Goal: Information Seeking & Learning: Learn about a topic

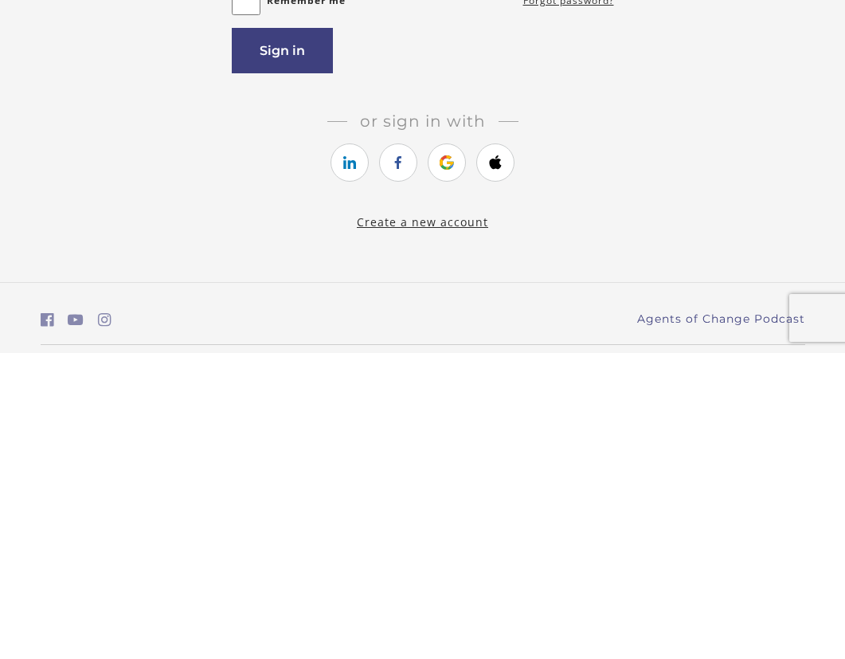
scroll to position [102, 0]
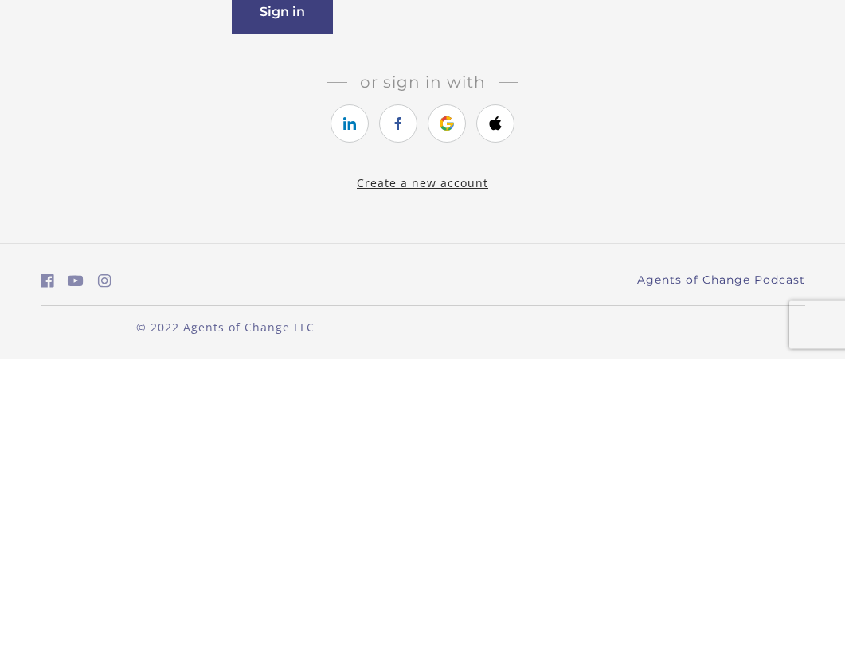
click at [497, 413] on icon "https://courses.thinkific.com/users/auth/apple?ss%5Breferral%5D=&ss%5Buser_retu…" at bounding box center [496, 422] width 20 height 19
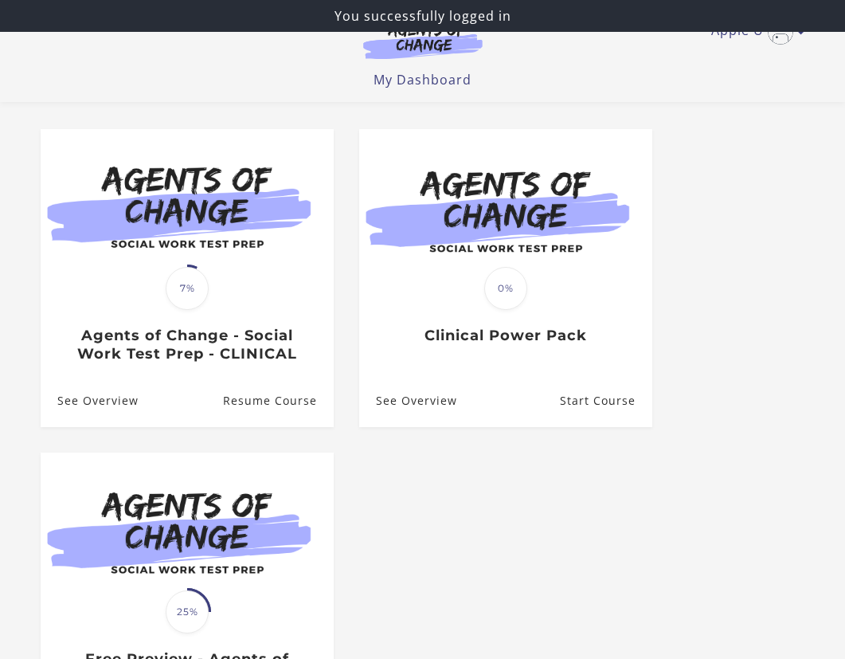
scroll to position [122, 0]
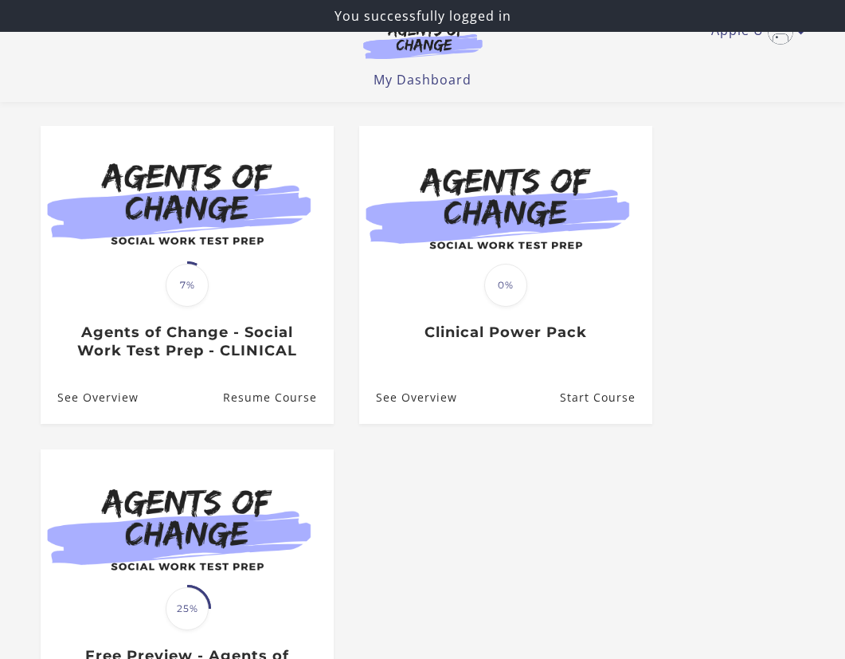
click at [247, 257] on img at bounding box center [187, 205] width 293 height 158
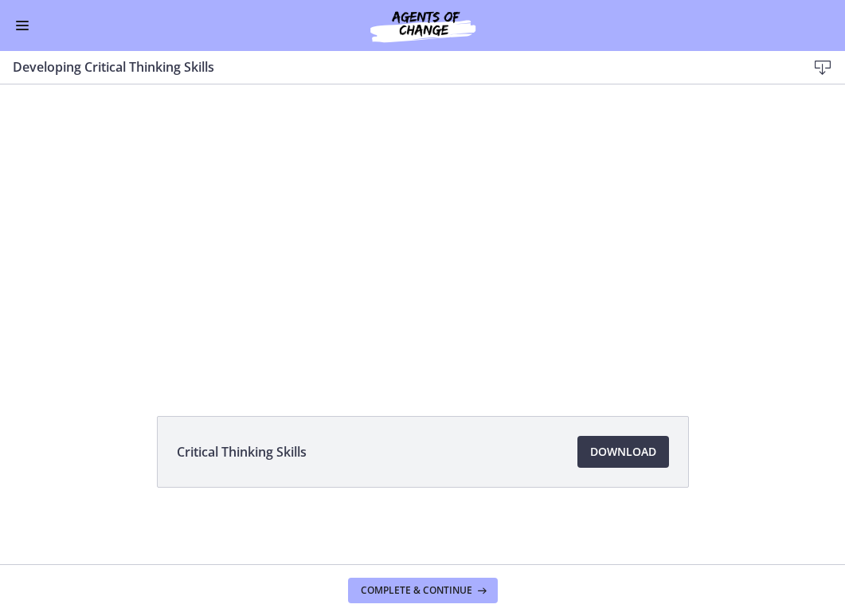
scroll to position [85, 0]
click at [28, 22] on button "Enable menu" at bounding box center [22, 25] width 19 height 19
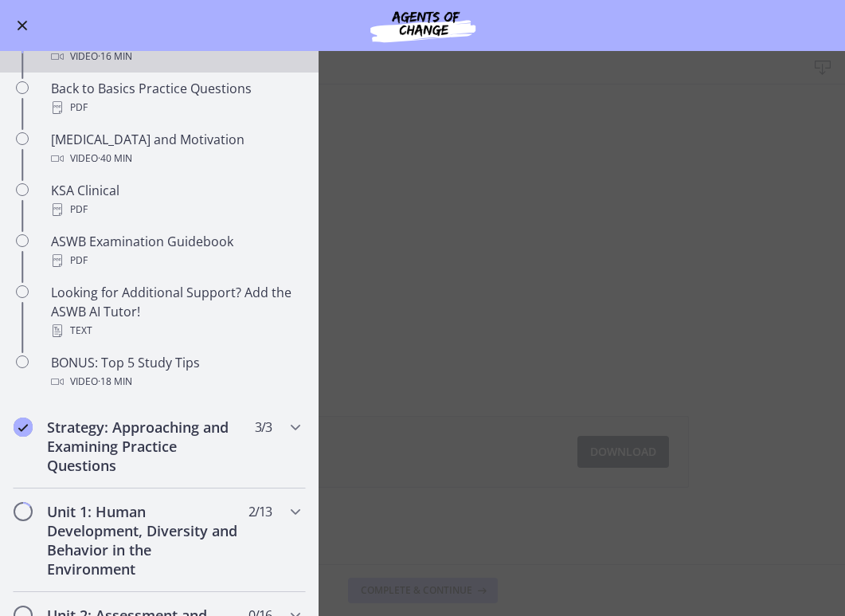
scroll to position [633, 0]
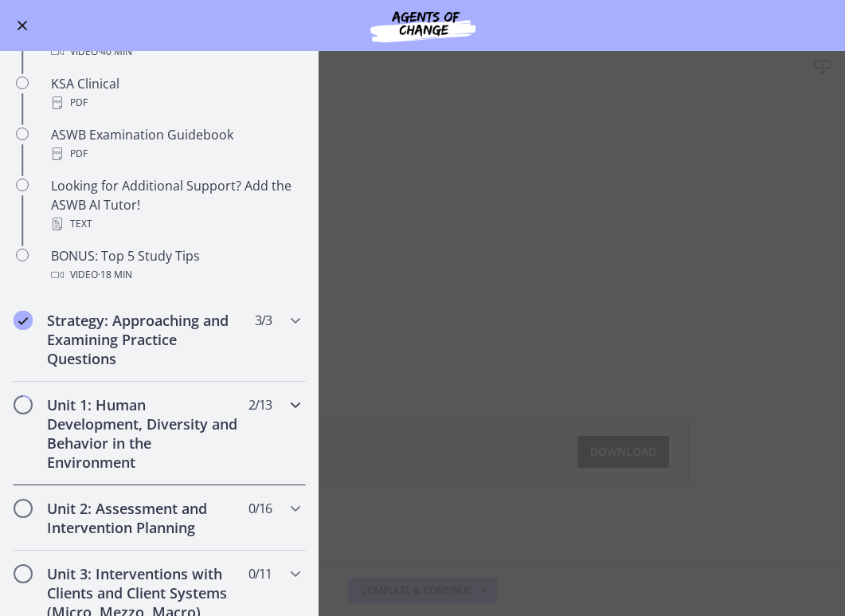
click at [205, 444] on h2 "Unit 1: Human Development, Diversity and Behavior in the Environment" at bounding box center [144, 433] width 194 height 76
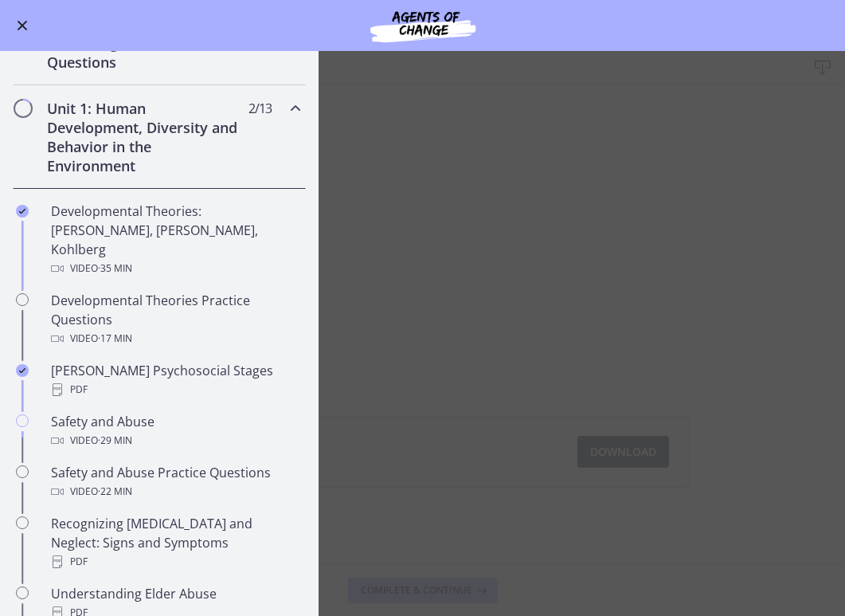
scroll to position [297, 0]
click at [239, 381] on div "PDF" at bounding box center [175, 390] width 249 height 19
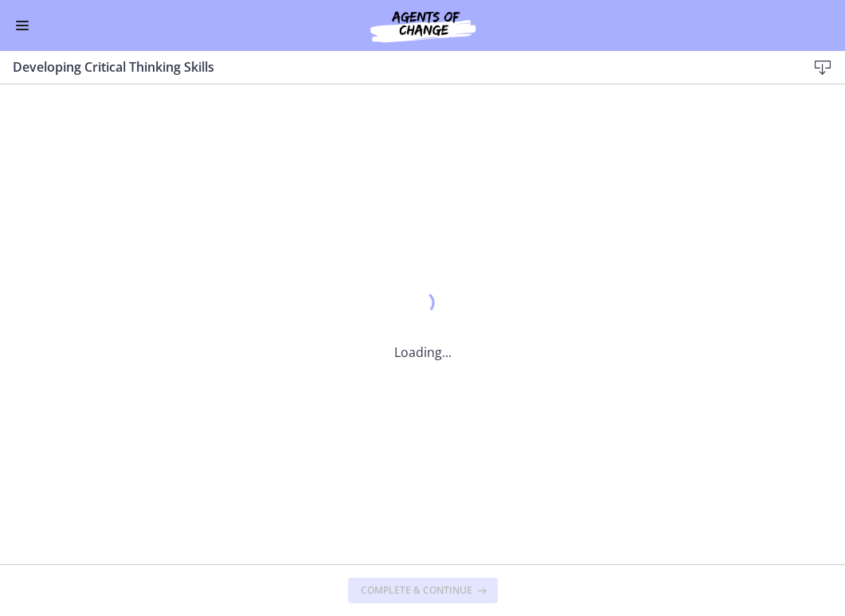
scroll to position [0, 0]
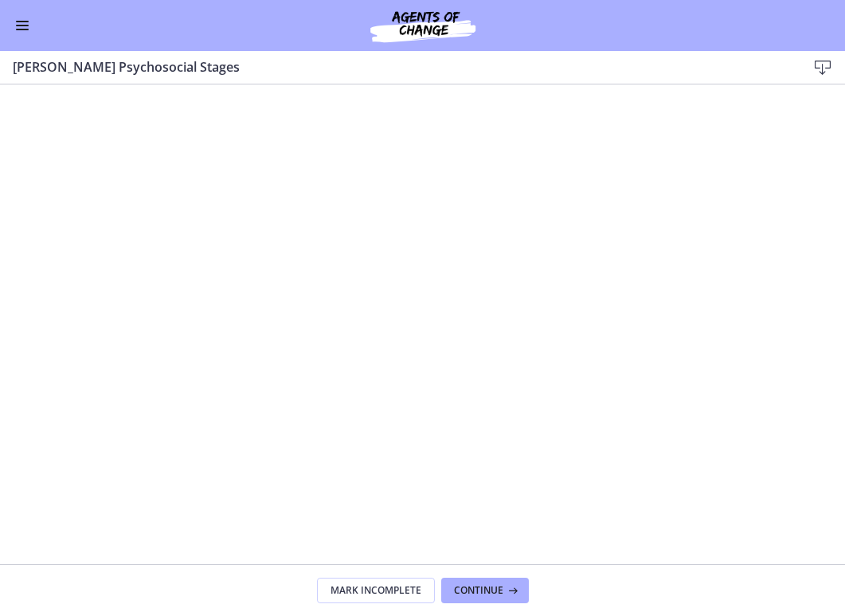
click at [26, 25] on span "Enable menu" at bounding box center [22, 26] width 13 height 2
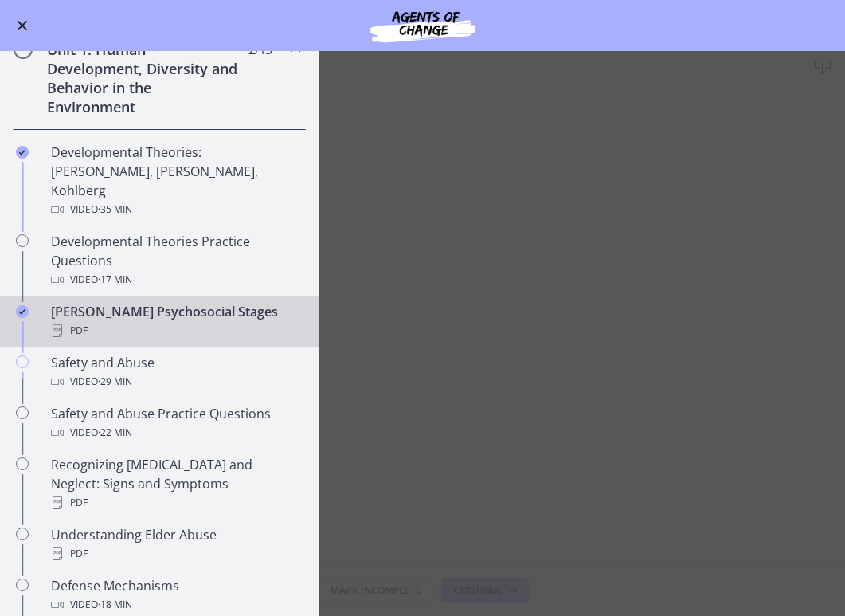
scroll to position [366, 0]
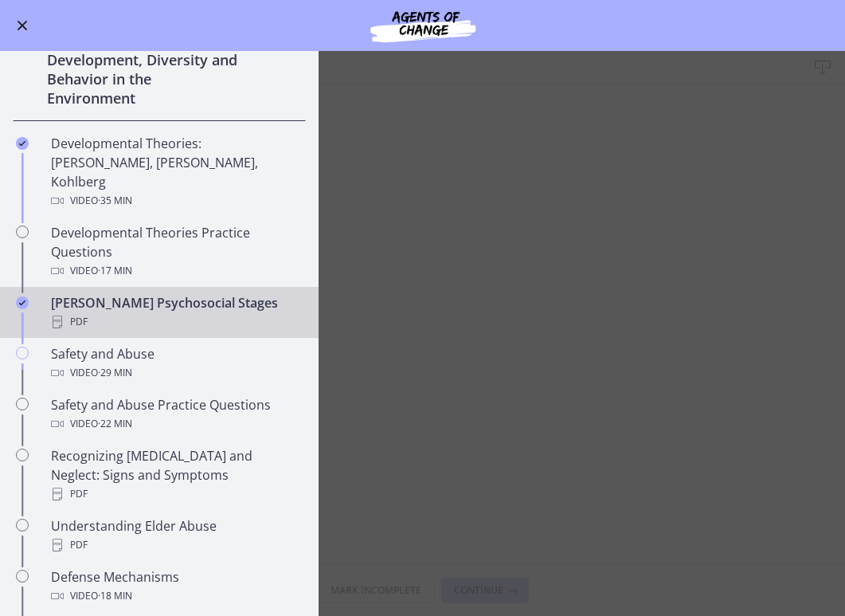
click at [226, 363] on div "Video · 29 min" at bounding box center [175, 372] width 249 height 19
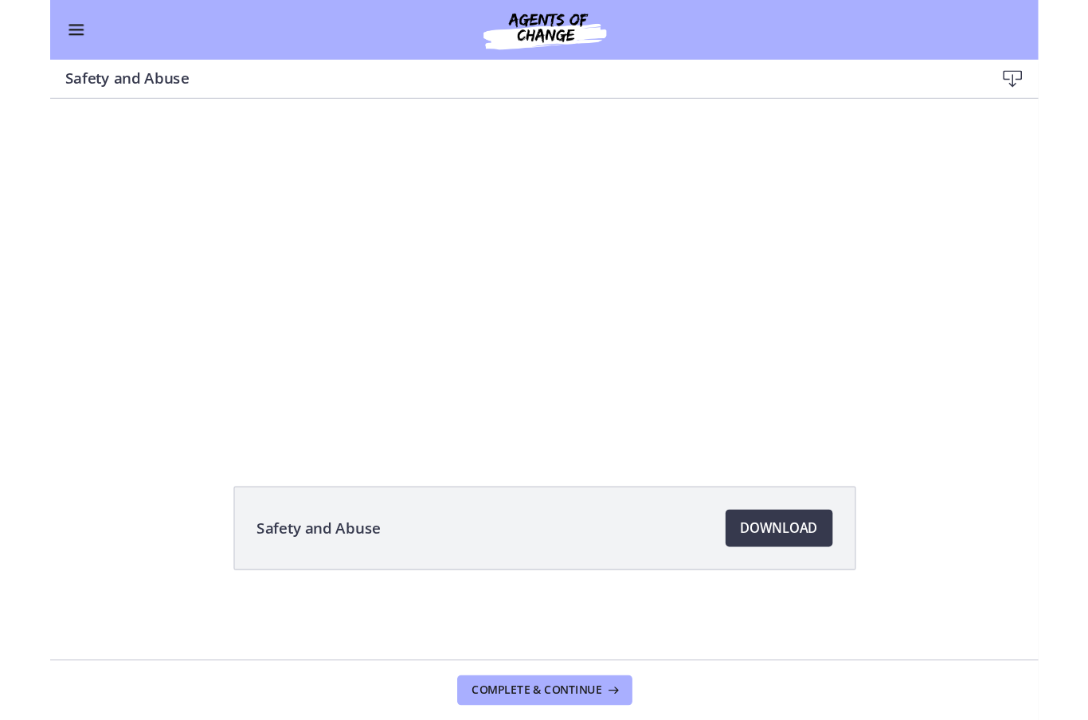
scroll to position [85, 0]
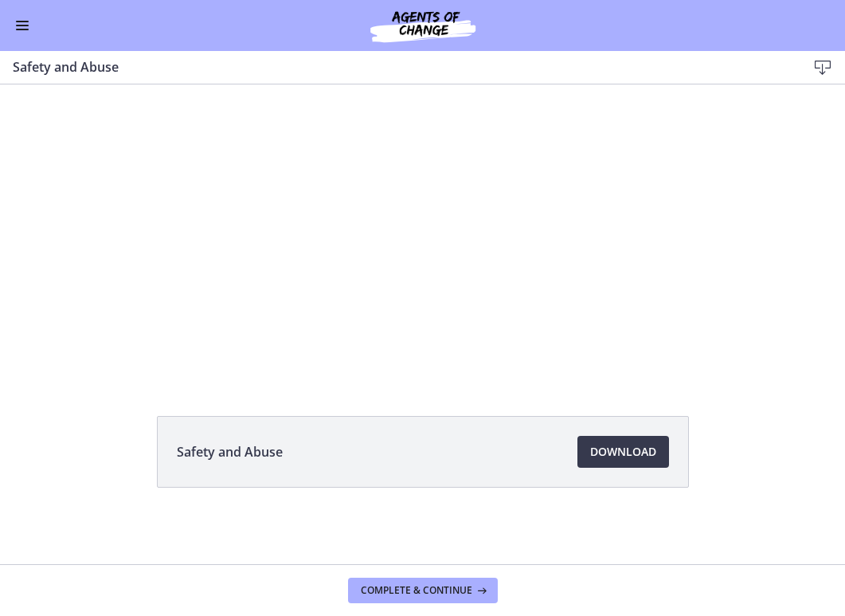
click at [637, 456] on span "Download Opens in a new window" at bounding box center [623, 451] width 66 height 19
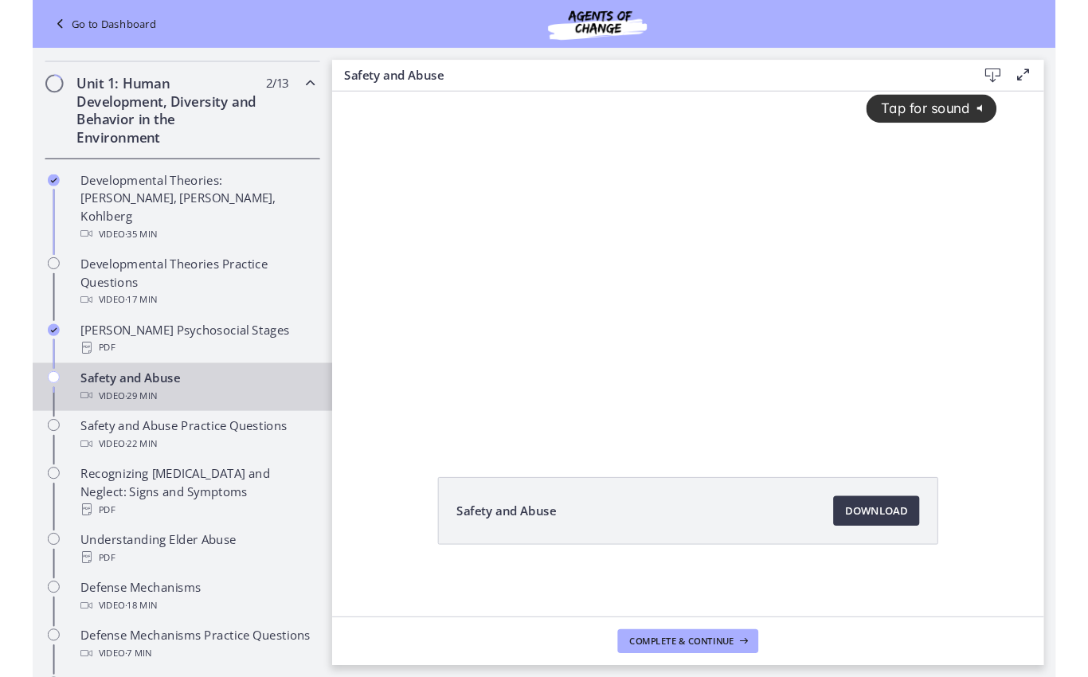
scroll to position [0, 0]
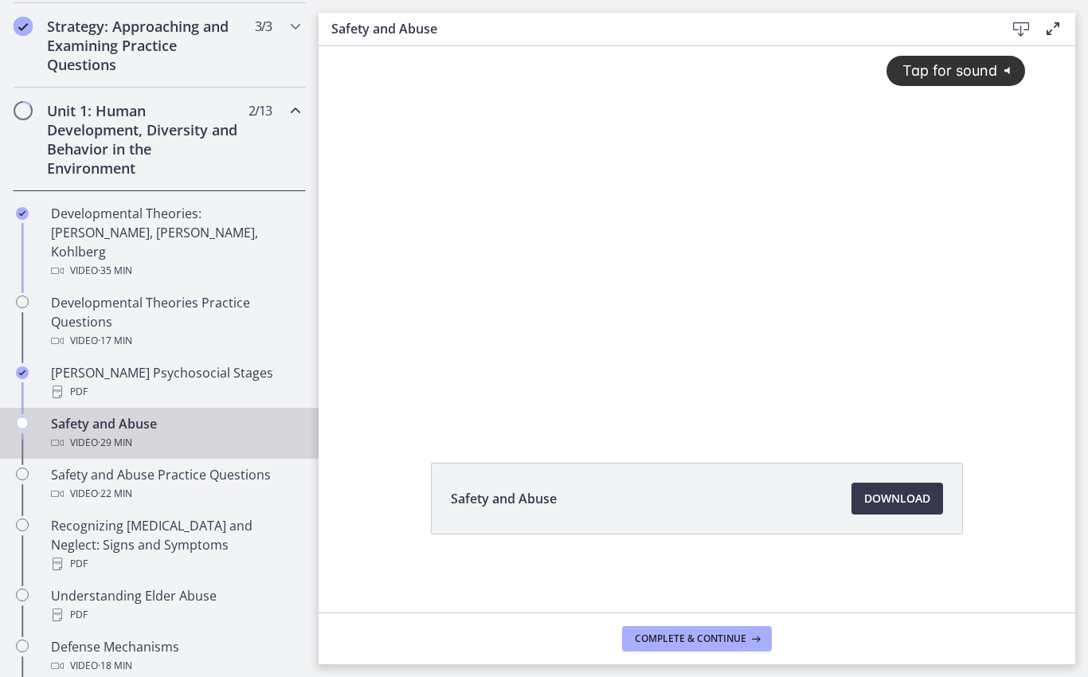
click at [238, 484] on div "Video · 22 min" at bounding box center [175, 493] width 249 height 19
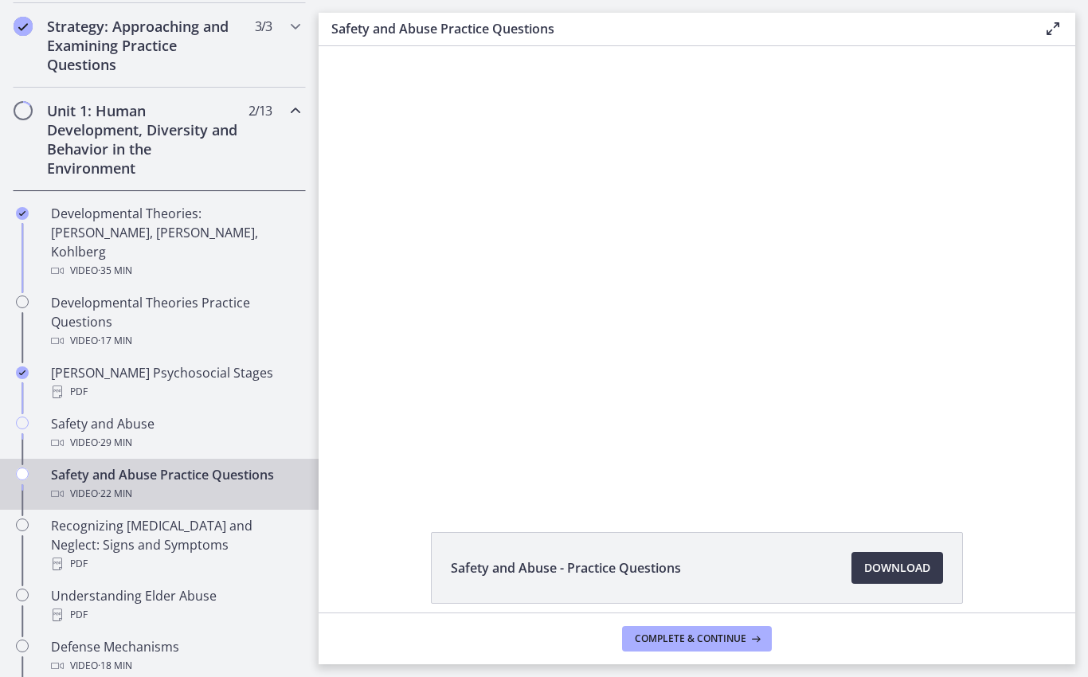
click at [224, 524] on div "Recognizing Child Abuse and Neglect: Signs and Symptoms PDF" at bounding box center [175, 544] width 249 height 57
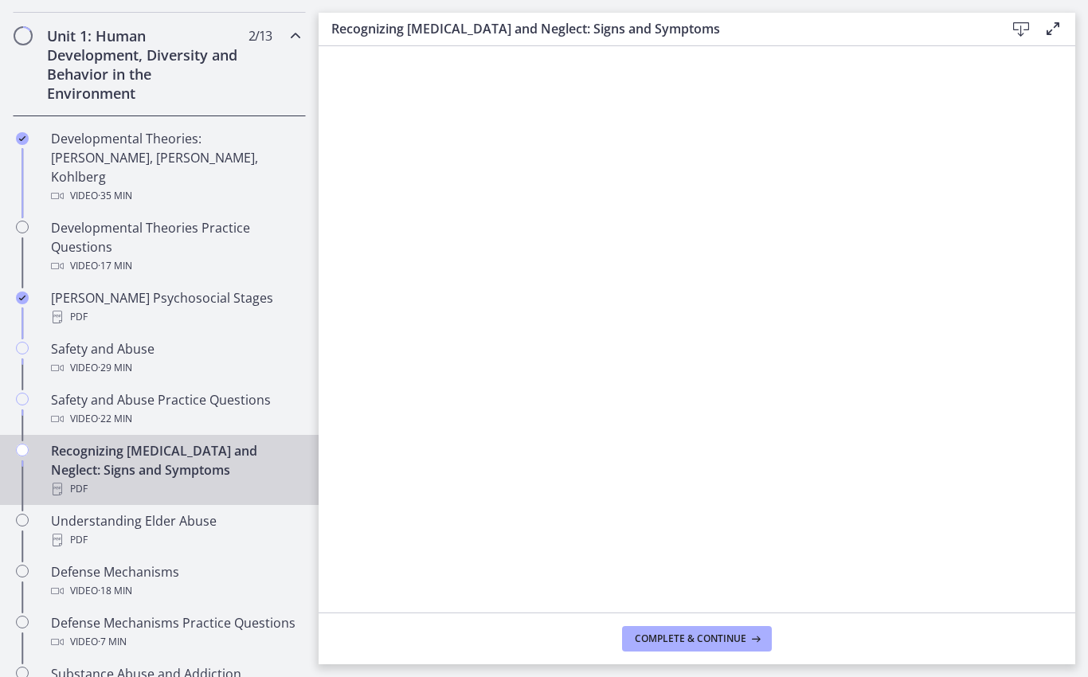
scroll to position [460, 0]
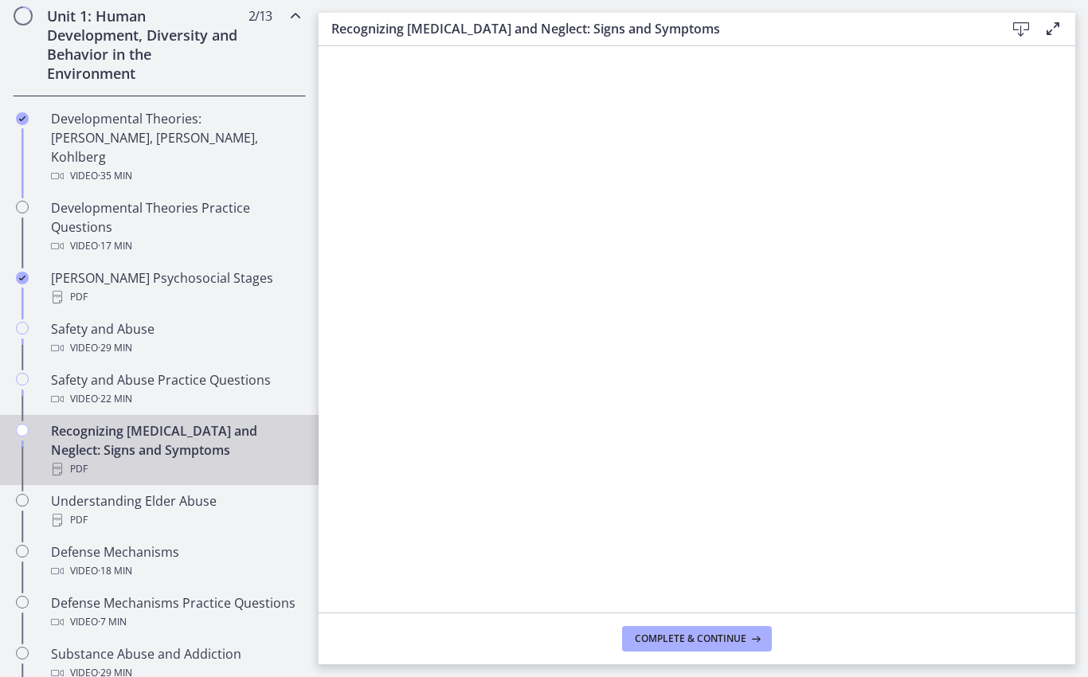
click at [233, 511] on div "PDF" at bounding box center [175, 520] width 249 height 19
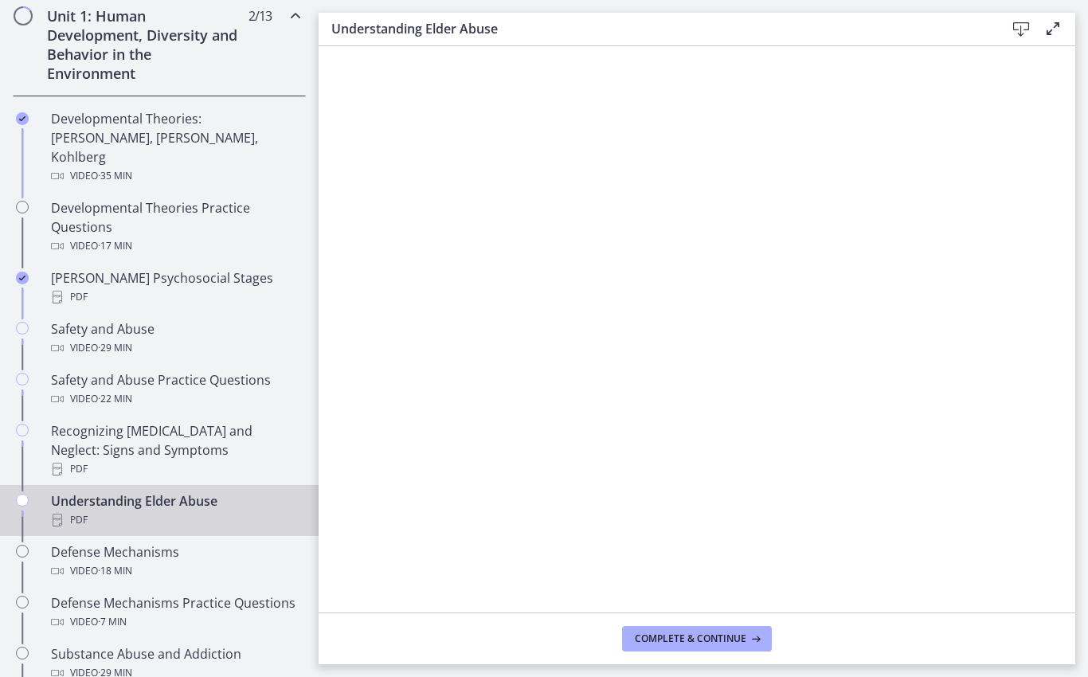
click at [229, 543] on div "Defense Mechanisms Video · 18 min" at bounding box center [175, 562] width 249 height 38
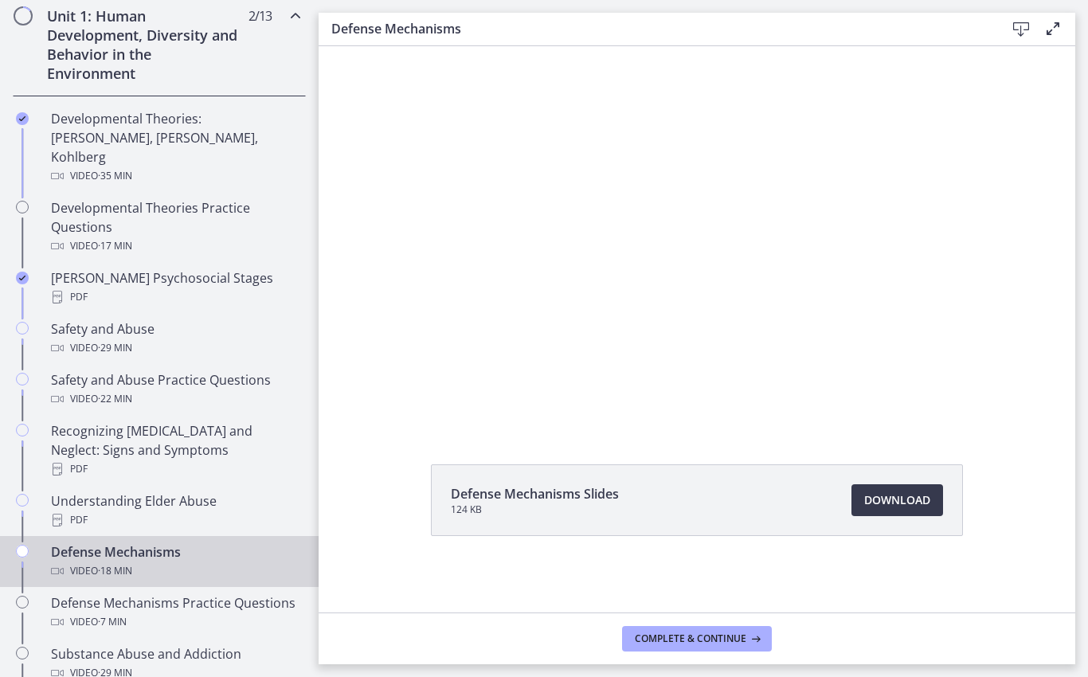
scroll to position [44, 0]
click at [844, 492] on span "Download Opens in a new window" at bounding box center [897, 500] width 66 height 19
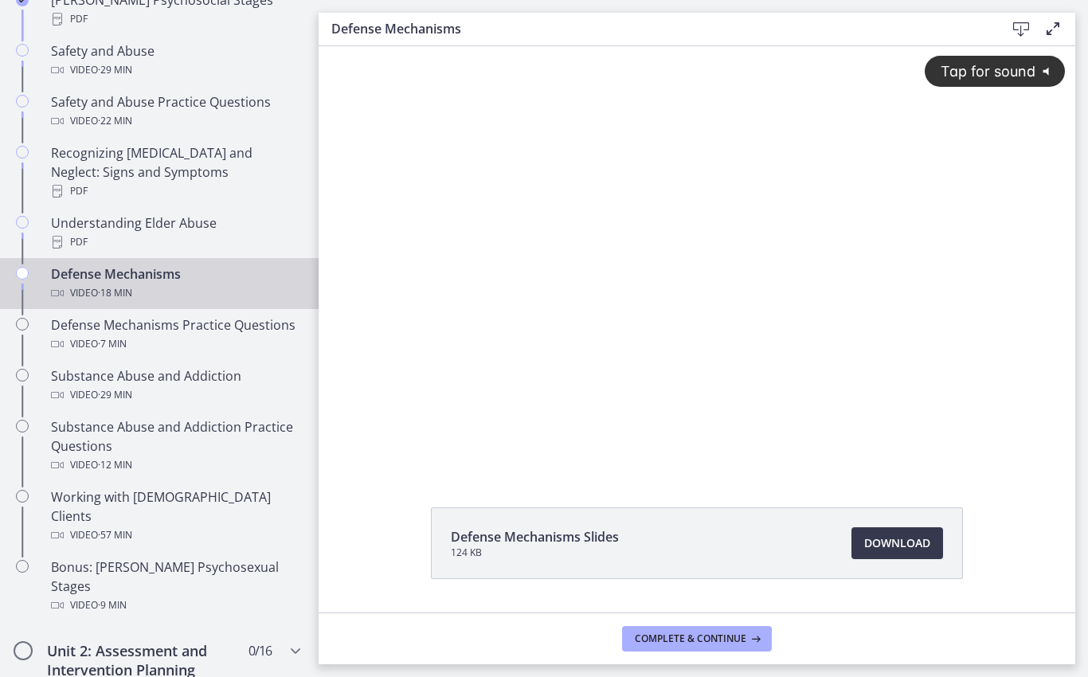
scroll to position [743, 0]
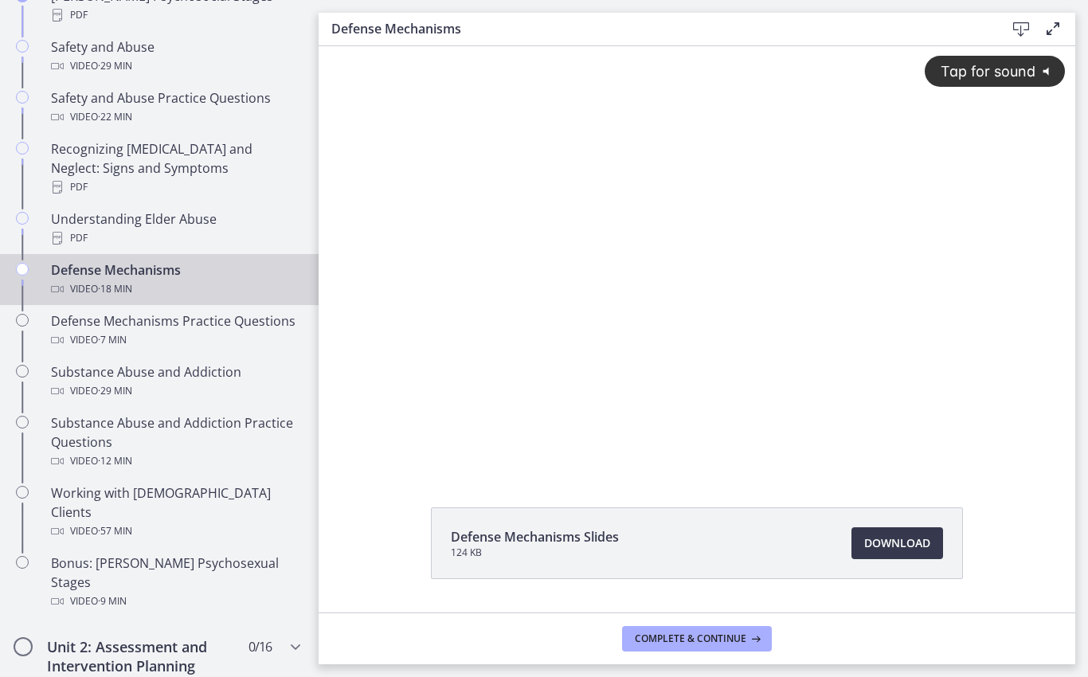
click at [89, 362] on div "Substance Abuse and Addiction Video · 29 min" at bounding box center [175, 381] width 249 height 38
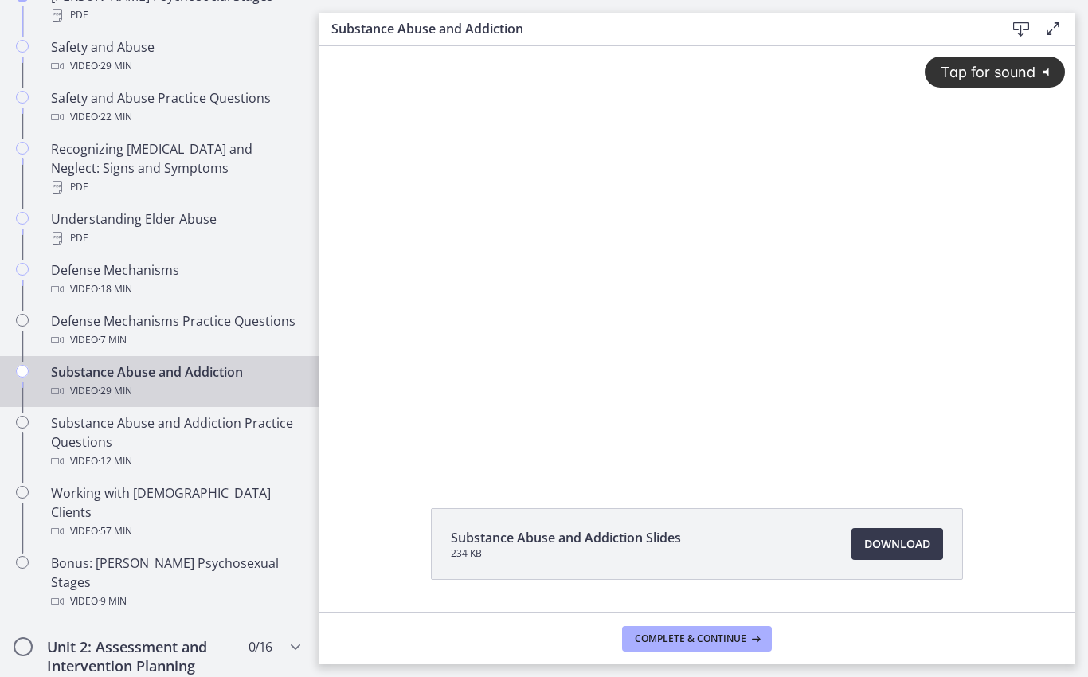
click at [844, 541] on span "Download Opens in a new window" at bounding box center [897, 544] width 66 height 19
click at [225, 522] on div "Video · 57 min" at bounding box center [175, 531] width 249 height 19
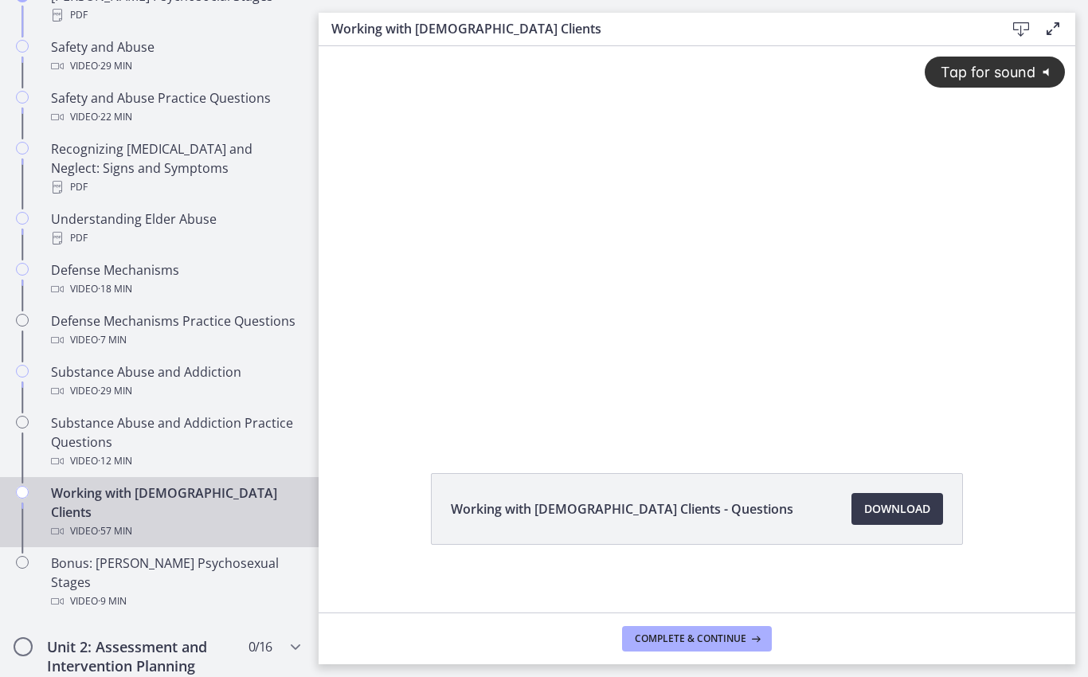
click at [844, 505] on span "Download Opens in a new window" at bounding box center [897, 509] width 66 height 19
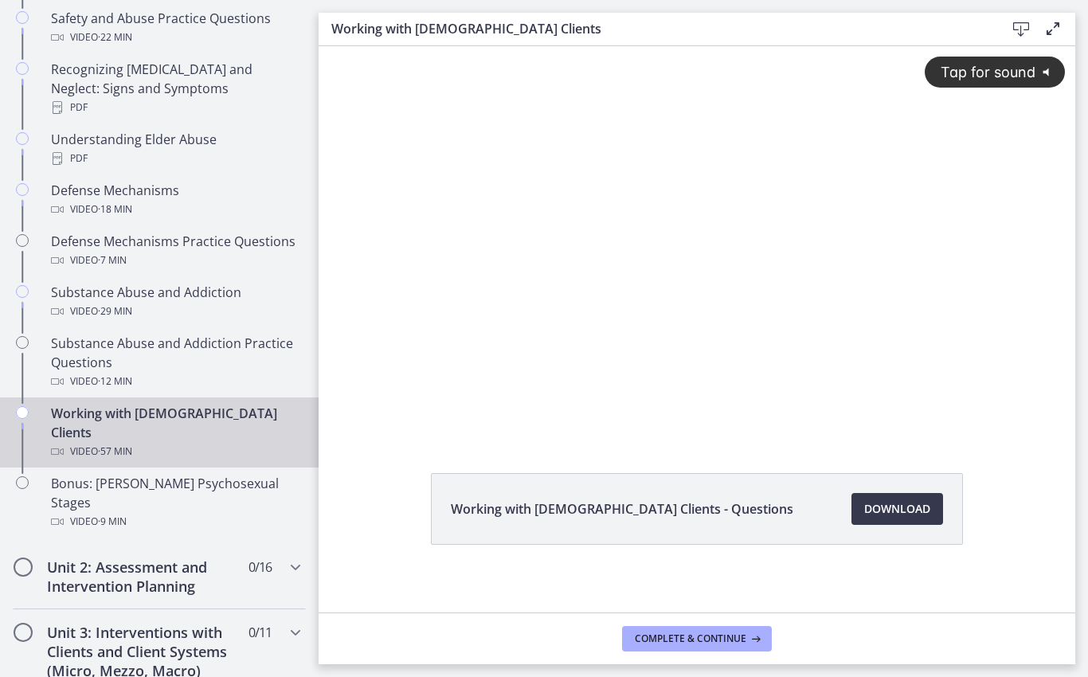
scroll to position [845, 0]
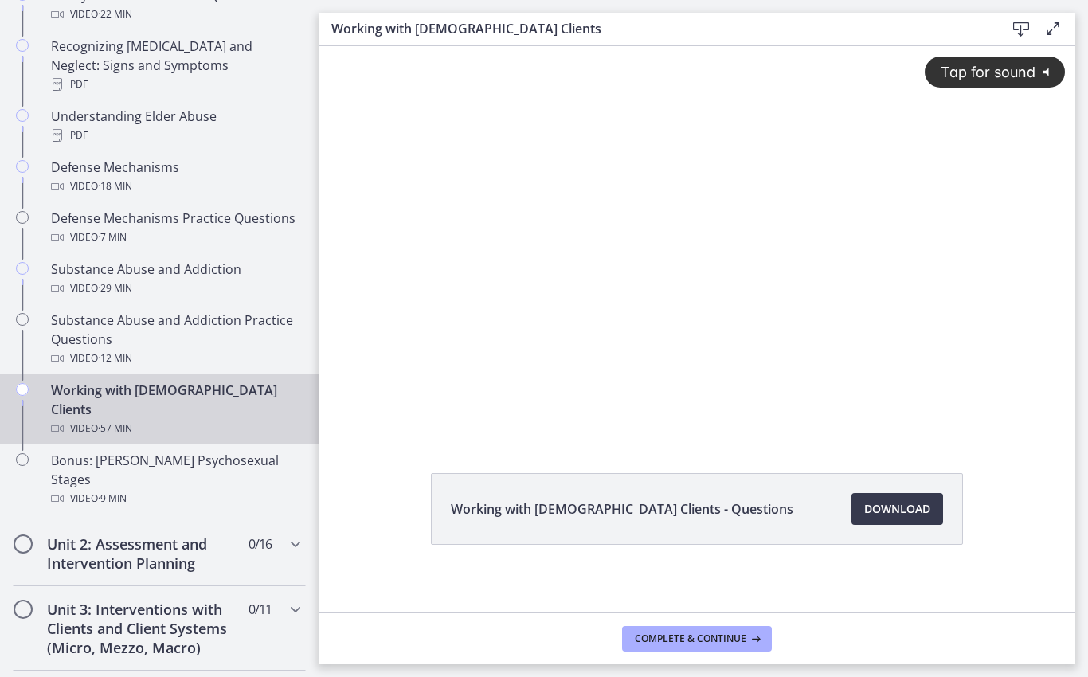
click at [225, 489] on div "Video · 9 min" at bounding box center [175, 498] width 249 height 19
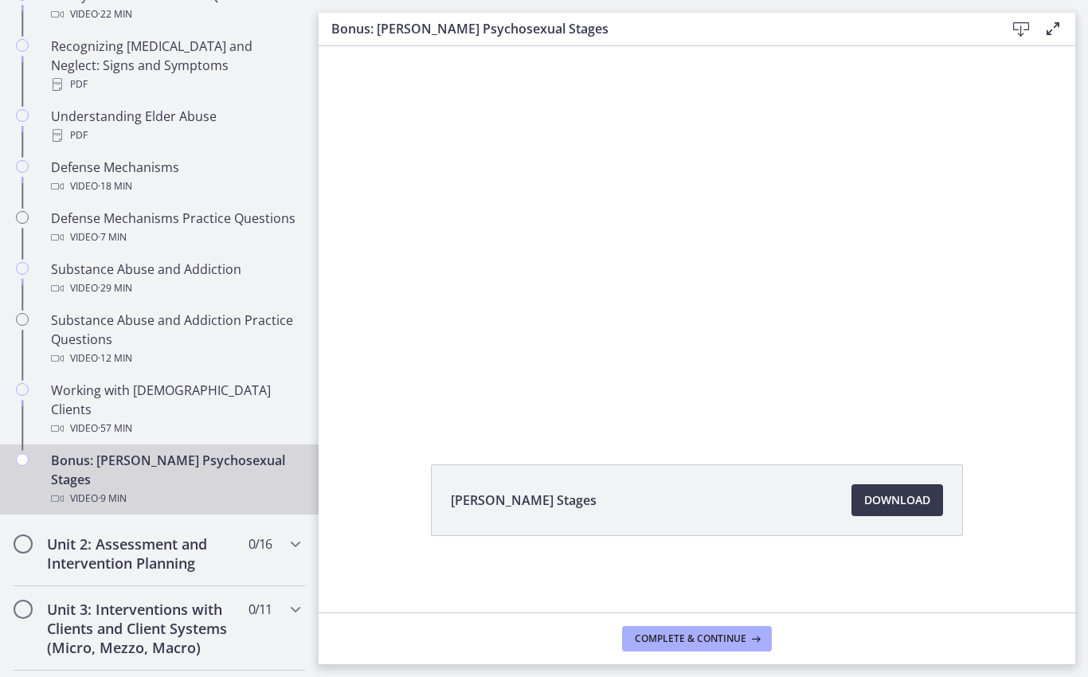
scroll to position [44, 0]
click at [844, 507] on span "Download Opens in a new window" at bounding box center [897, 500] width 66 height 19
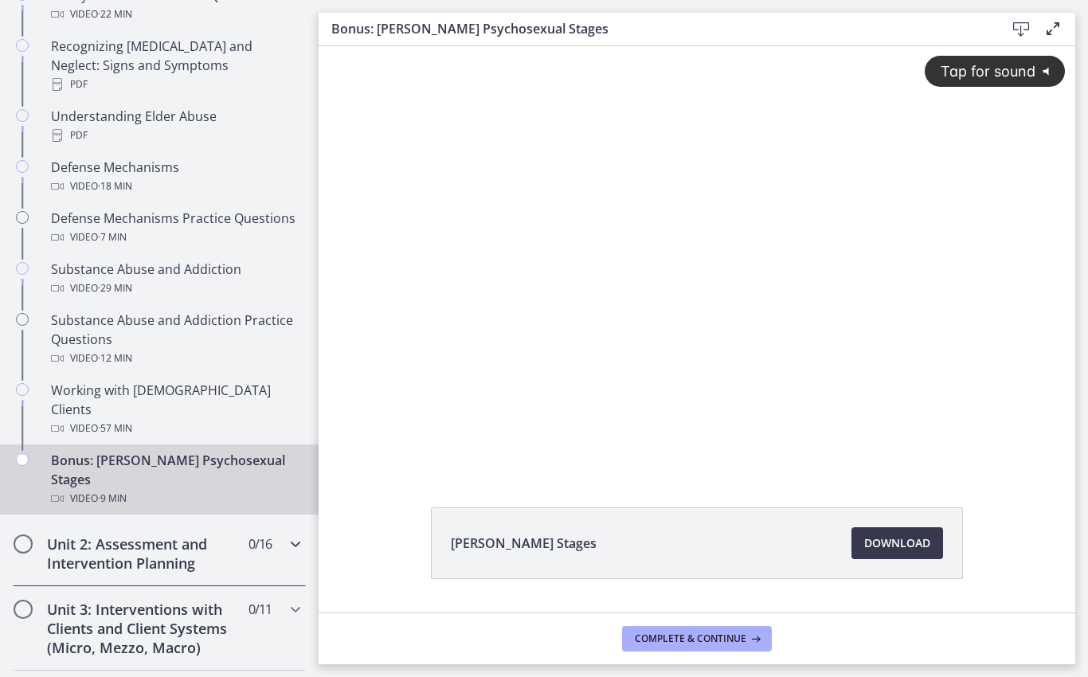
click at [207, 535] on h2 "Unit 2: Assessment and Intervention Planning" at bounding box center [144, 554] width 194 height 38
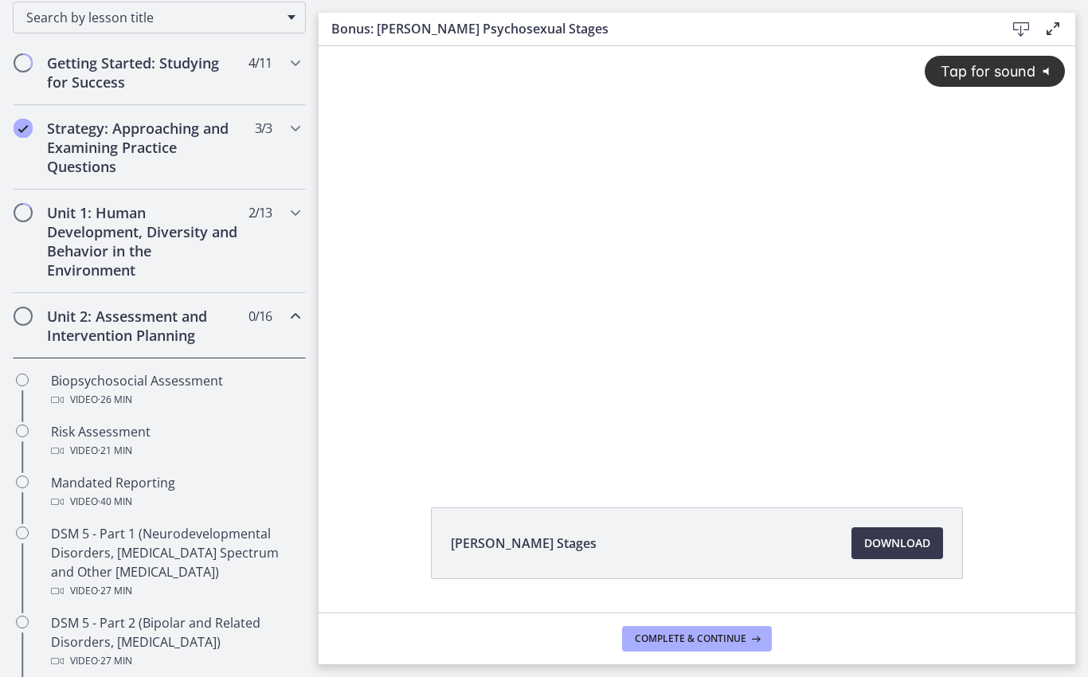
scroll to position [265, 0]
click at [261, 394] on div "Video · 26 min" at bounding box center [175, 399] width 249 height 19
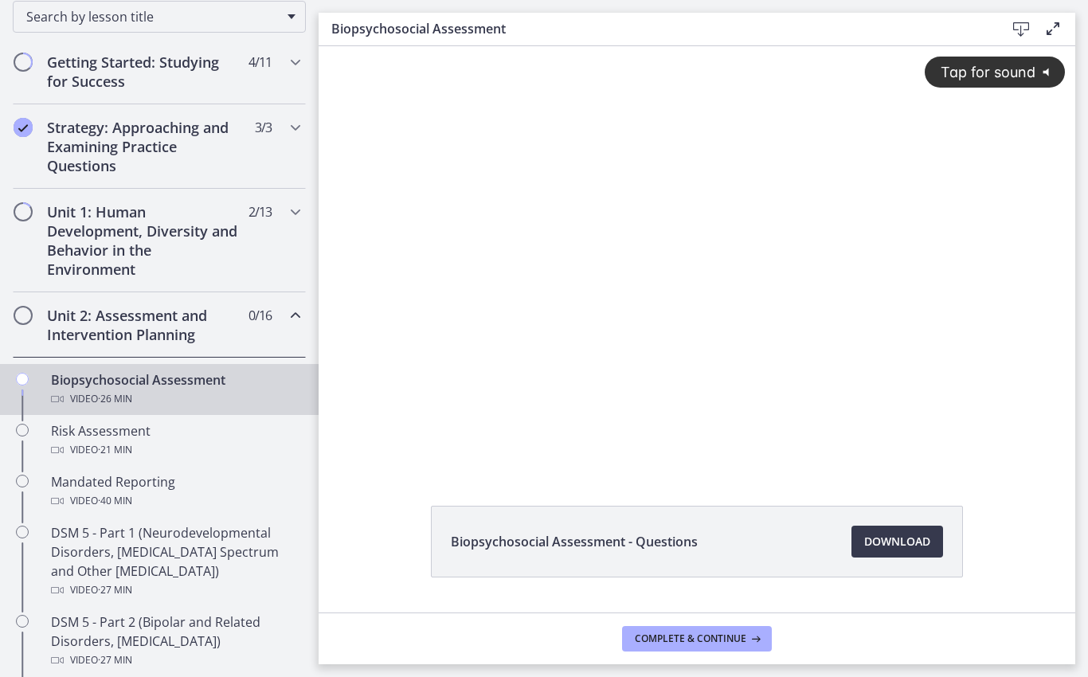
click at [844, 544] on span "Download Opens in a new window" at bounding box center [897, 541] width 66 height 19
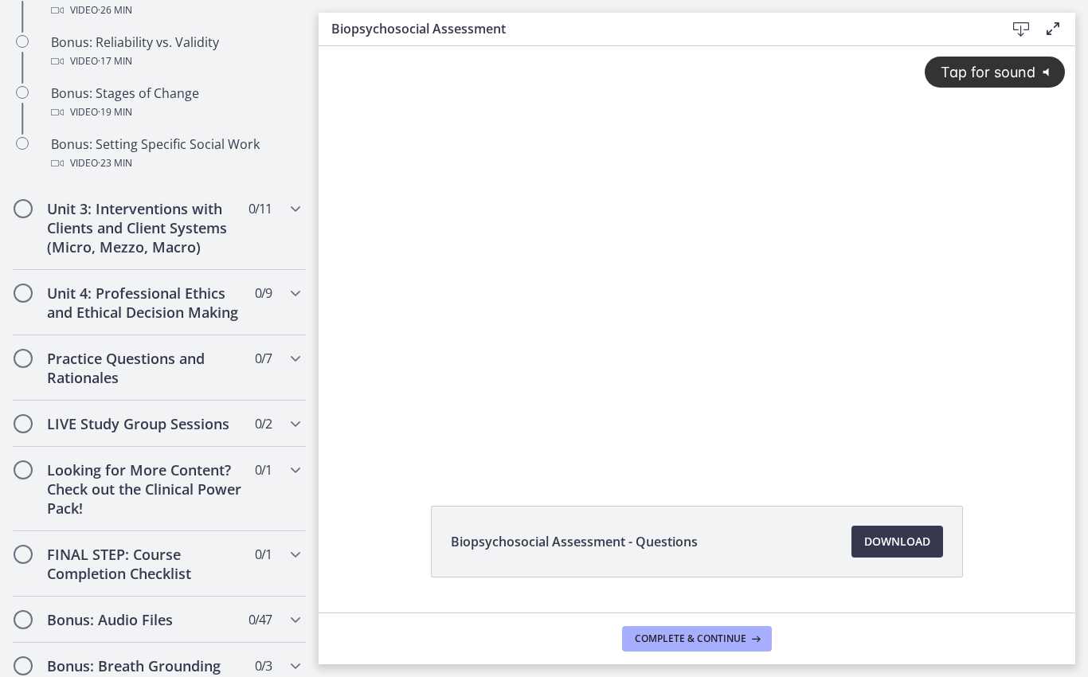
scroll to position [1475, 0]
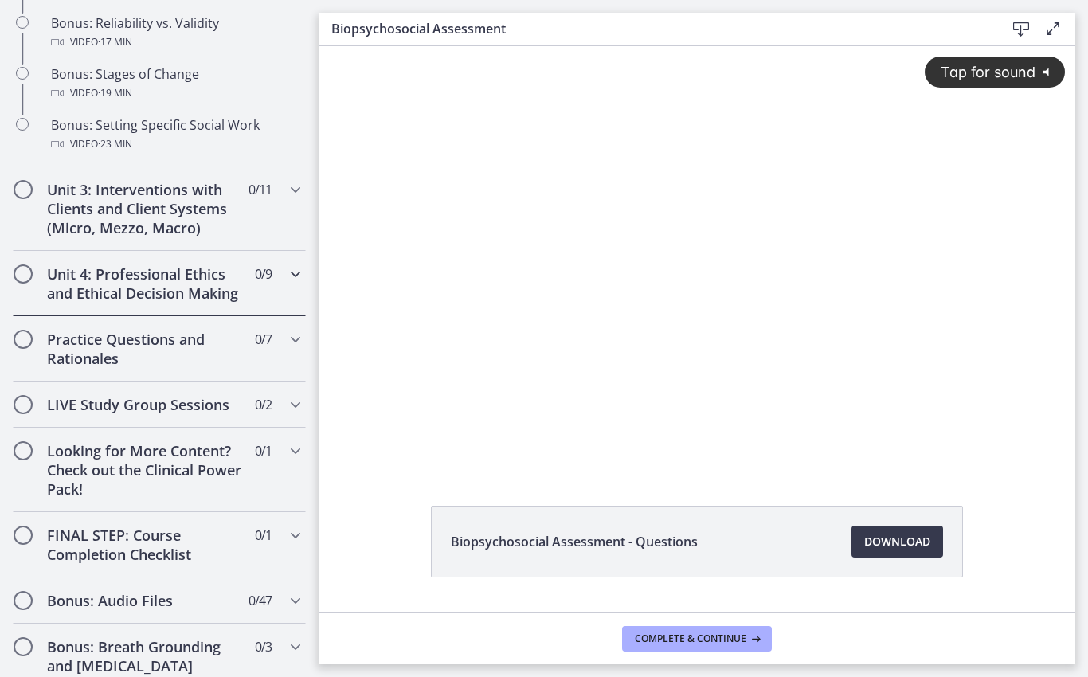
click at [230, 294] on h2 "Unit 4: Professional Ethics and Ethical Decision Making" at bounding box center [144, 284] width 194 height 38
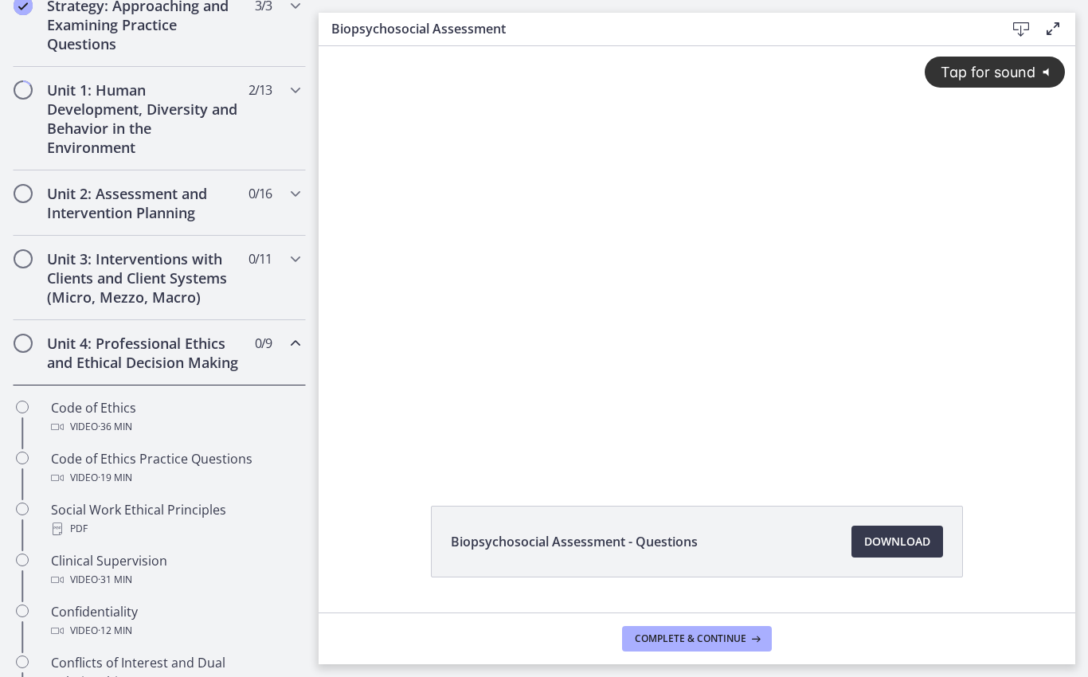
scroll to position [389, 0]
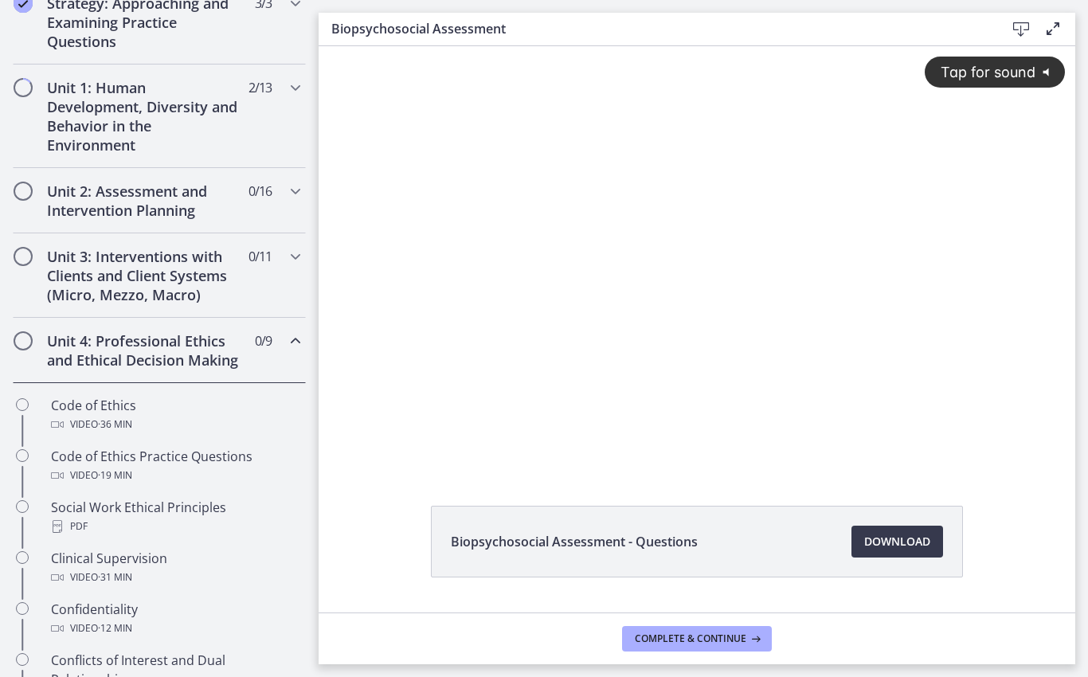
click at [245, 421] on div "Video · 36 min" at bounding box center [175, 424] width 249 height 19
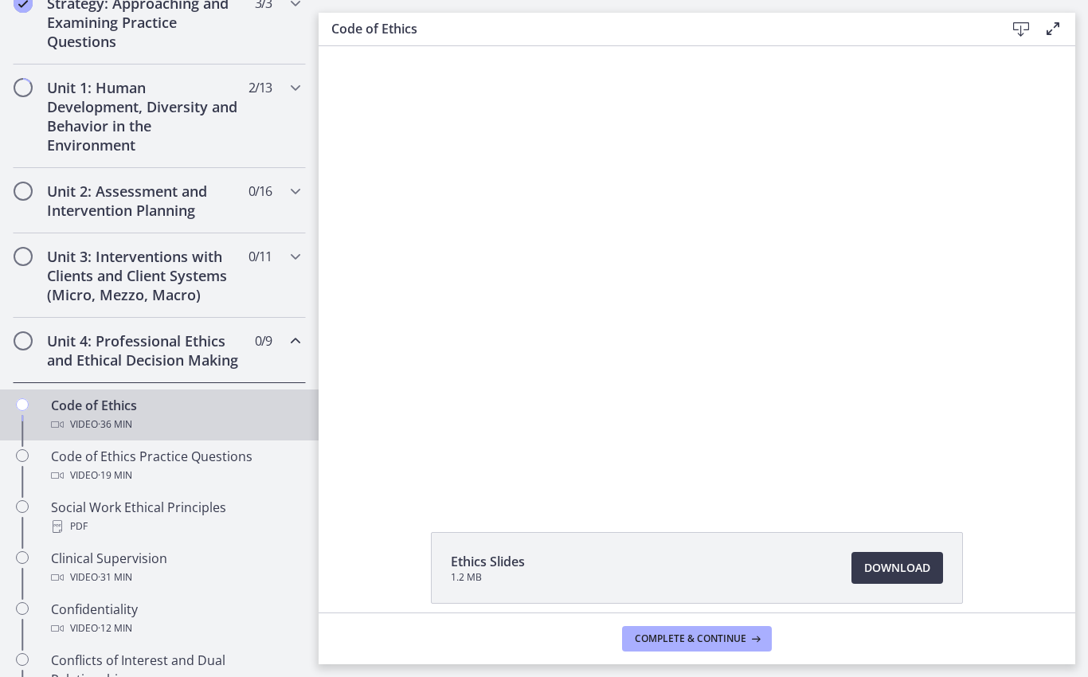
click at [844, 583] on link "Download Opens in a new window" at bounding box center [898, 568] width 92 height 32
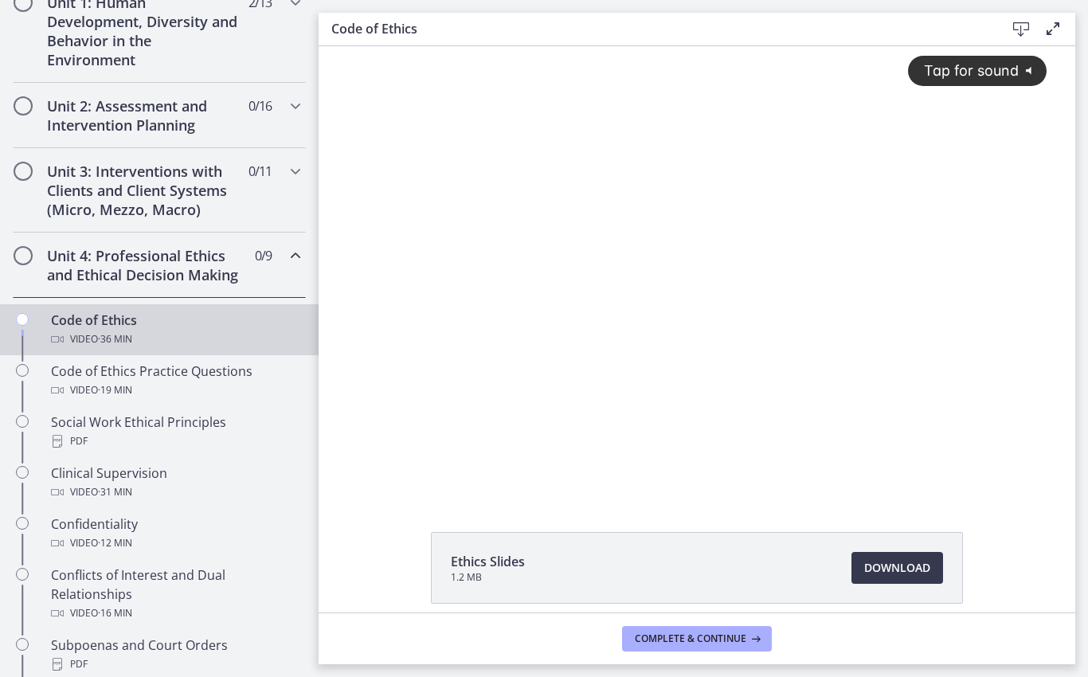
scroll to position [473, 0]
click at [252, 436] on div "PDF" at bounding box center [175, 442] width 249 height 19
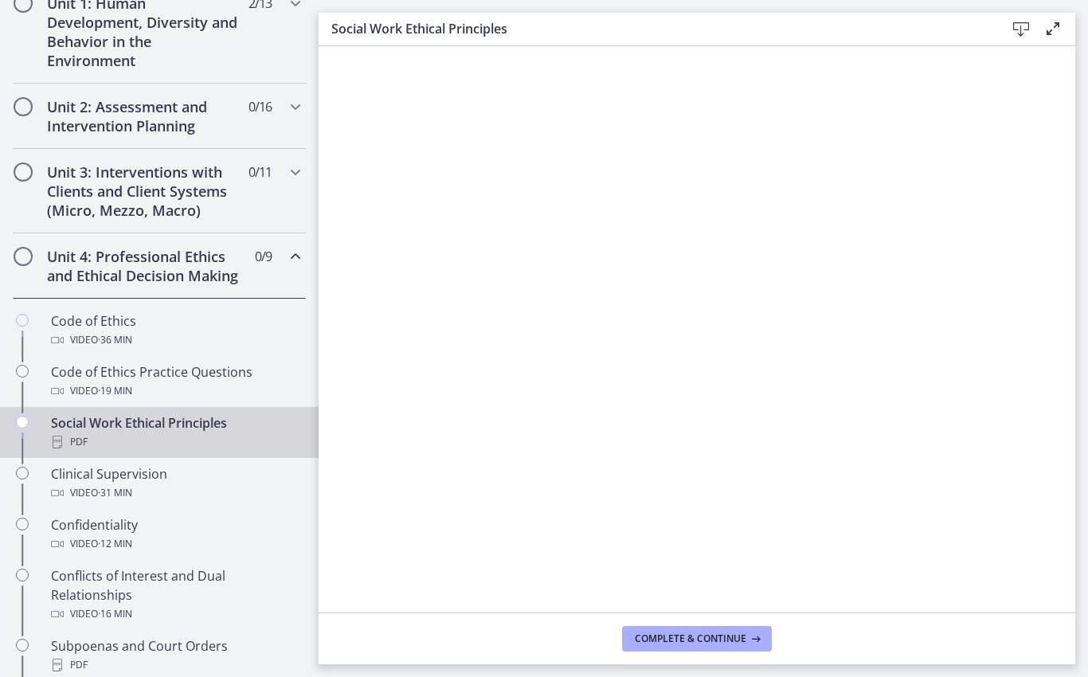
click at [221, 489] on div "Video · 31 min" at bounding box center [175, 493] width 249 height 19
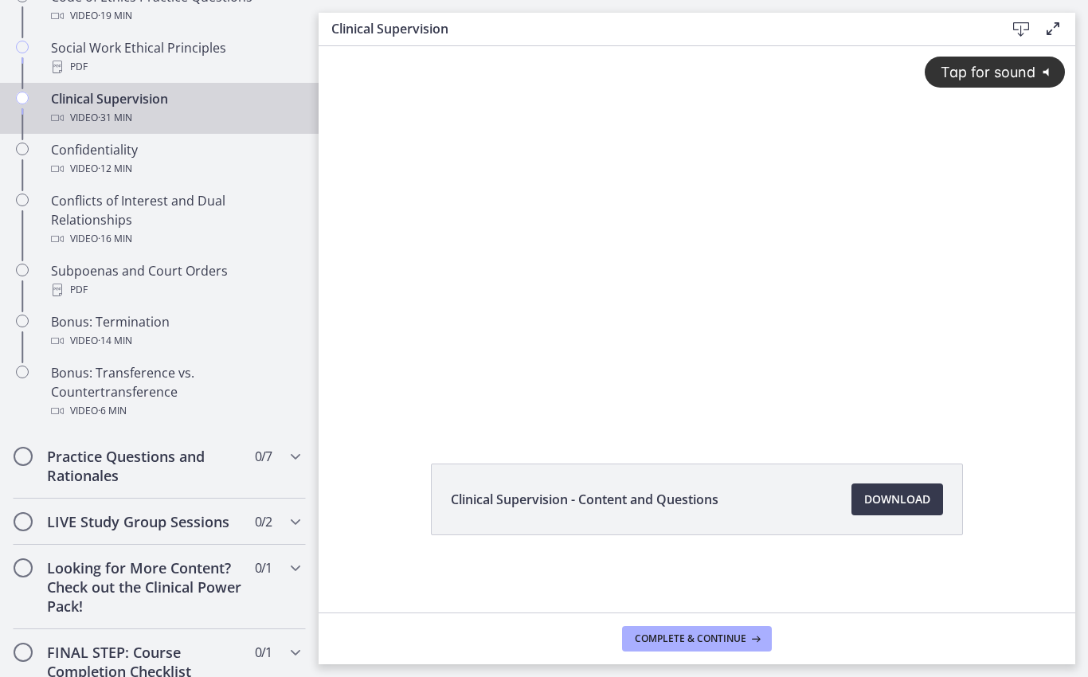
scroll to position [841, 0]
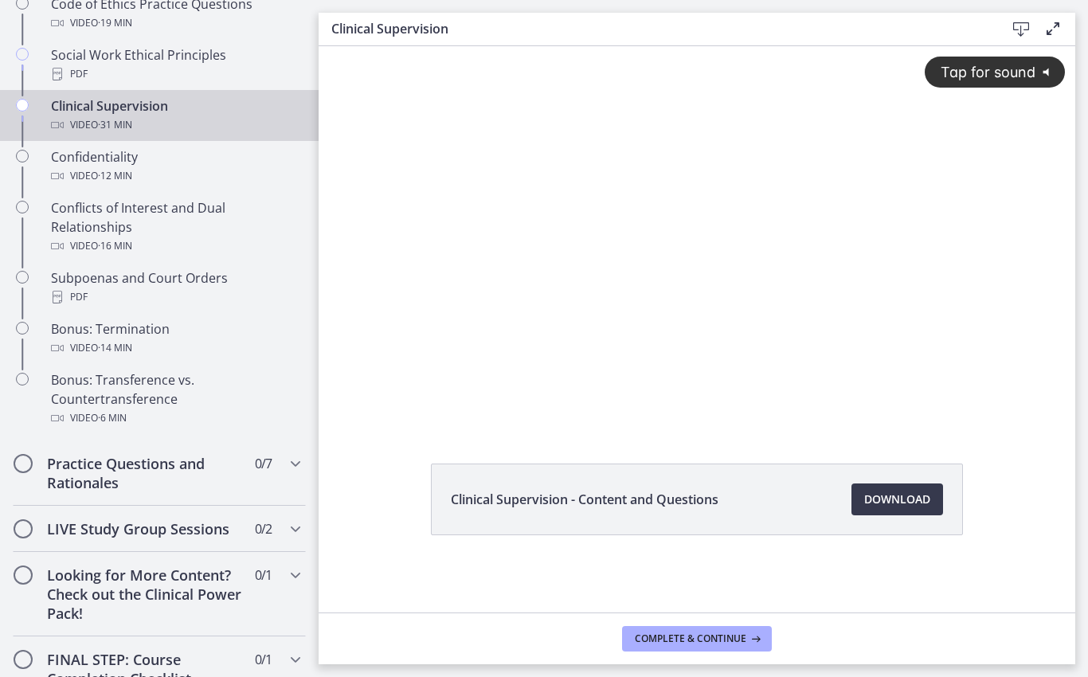
click at [241, 398] on div "Bonus: Transference vs. Countertransference Video · 6 min" at bounding box center [175, 398] width 249 height 57
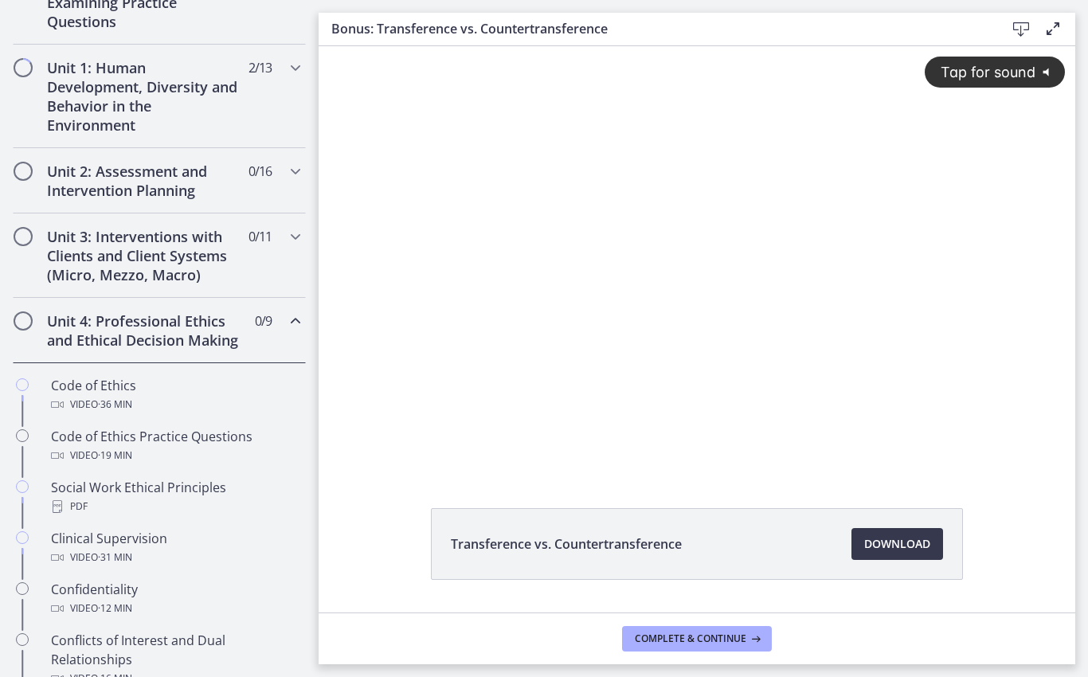
scroll to position [417, 0]
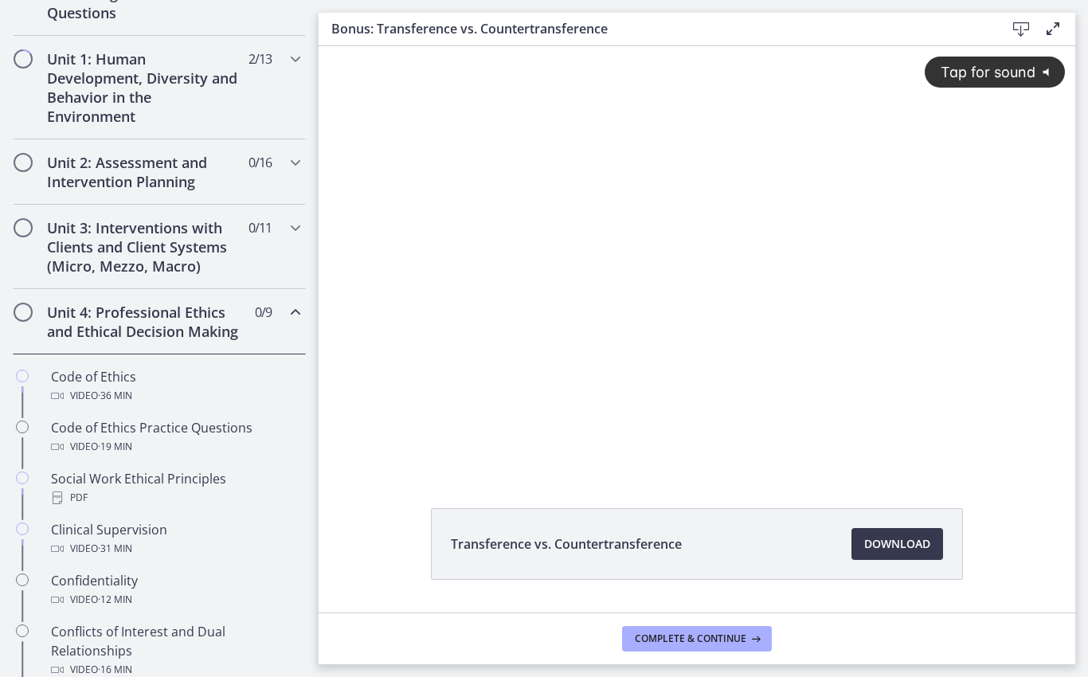
click at [227, 389] on div "Video · 36 min" at bounding box center [175, 395] width 249 height 19
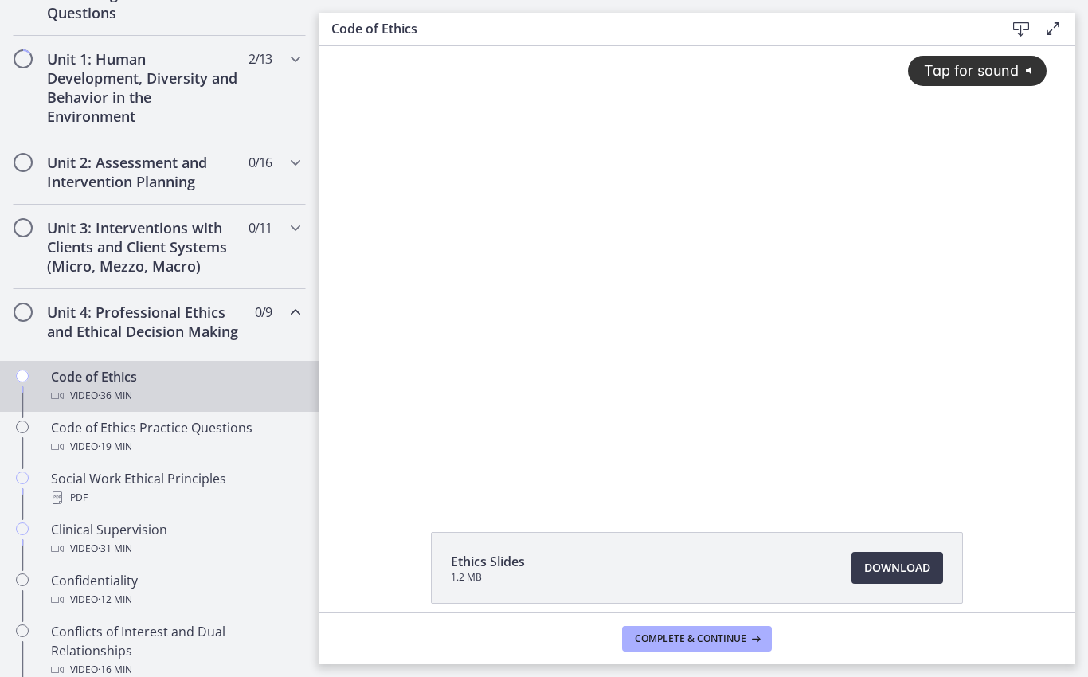
click at [844, 59] on button "Tap for sound @keyframes VOLUME_SMALL_WAVE_FLASH { 0% { opacity: 0; } 33% { opa…" at bounding box center [977, 70] width 139 height 29
click at [801, 326] on div at bounding box center [697, 270] width 719 height 449
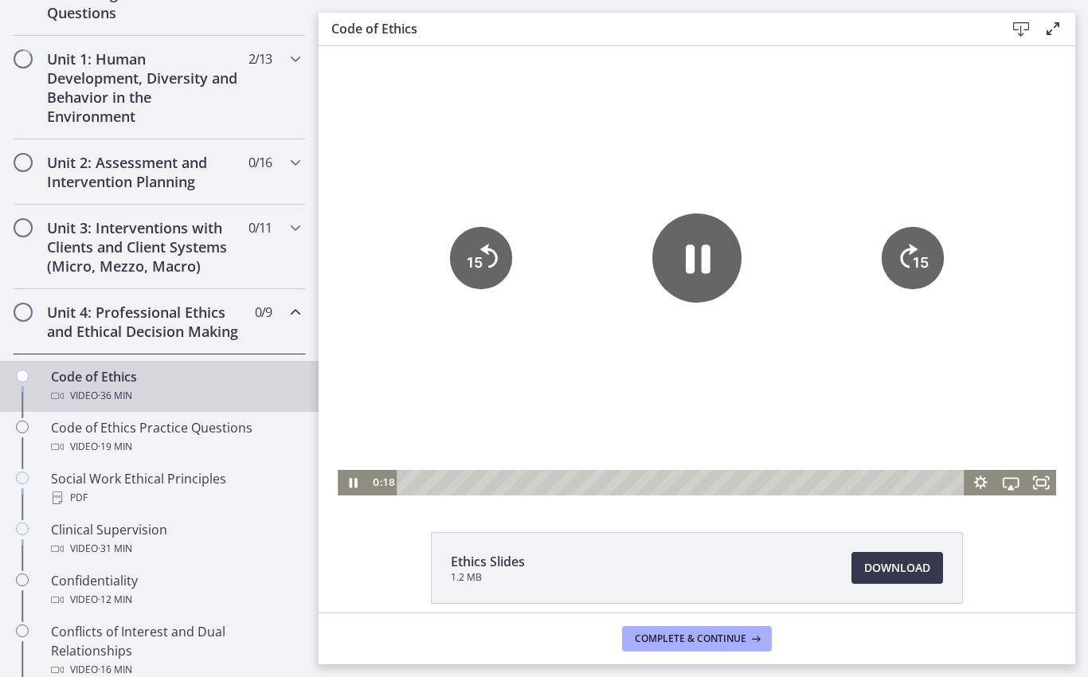
click at [694, 254] on icon "Pause" at bounding box center [698, 259] width 25 height 29
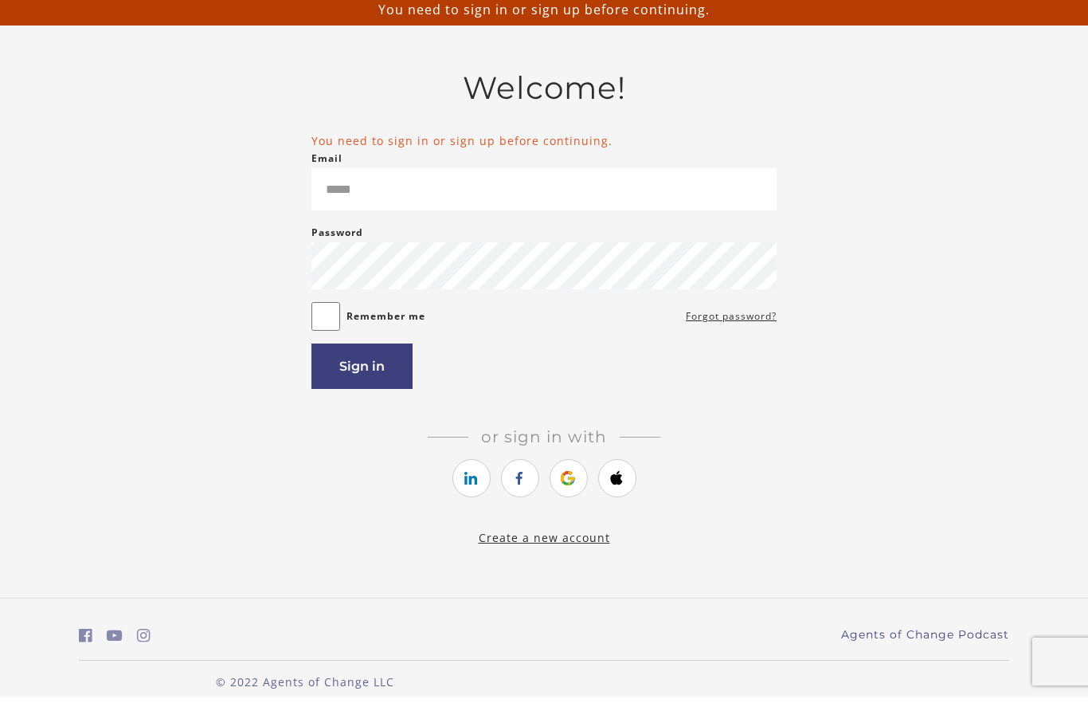
scroll to position [10, 0]
